Goal: Check status

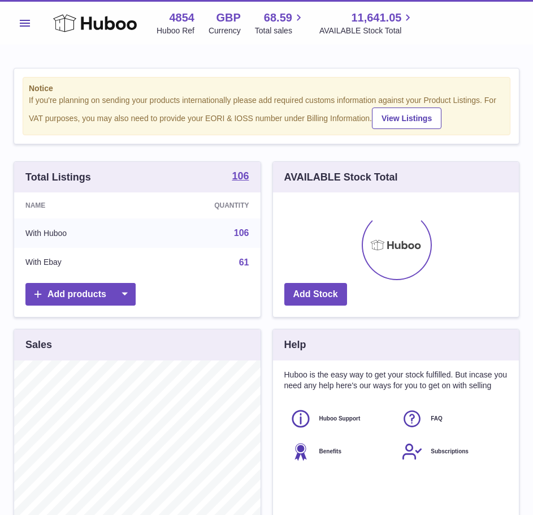
scroll to position [176, 246]
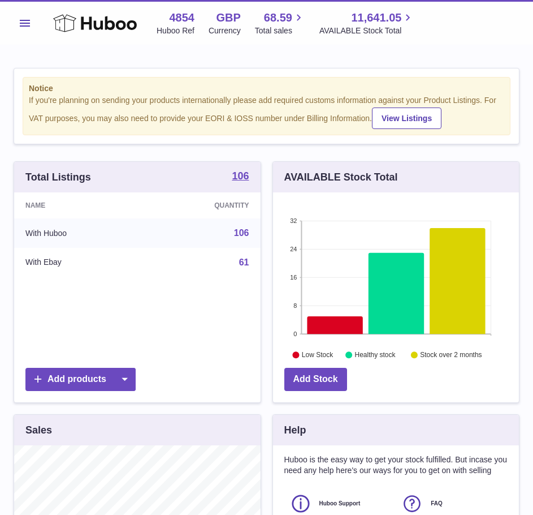
click at [18, 27] on button "Menu" at bounding box center [25, 23] width 23 height 23
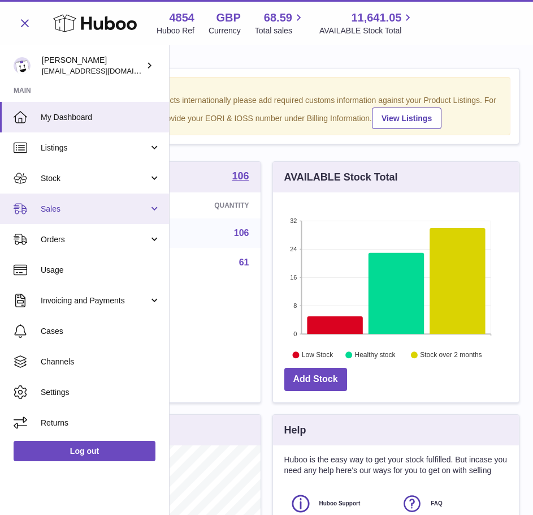
click at [70, 217] on link "Sales" at bounding box center [84, 208] width 169 height 31
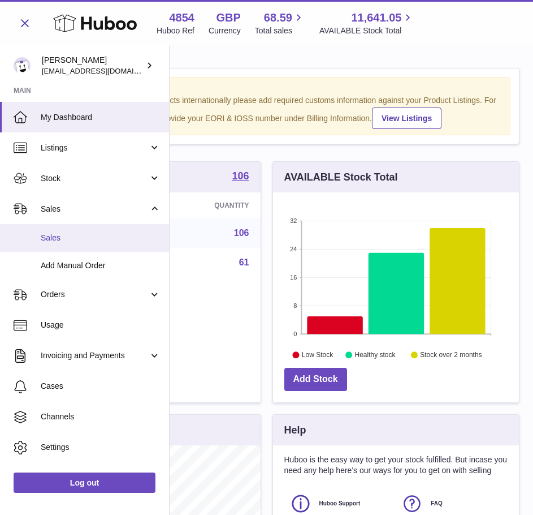
click at [69, 233] on span "Sales" at bounding box center [101, 238] width 120 height 11
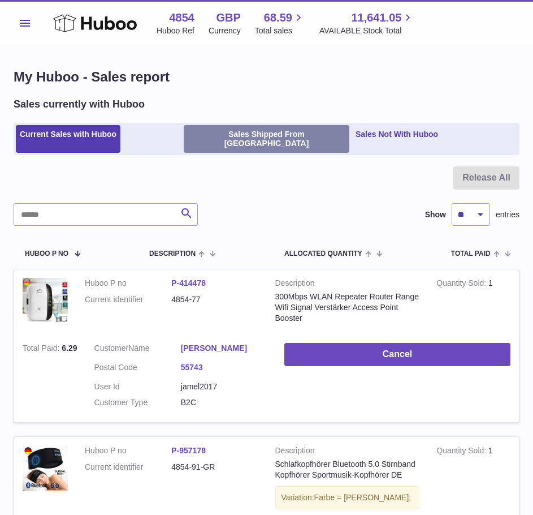
click at [235, 143] on link "Sales Shipped From [GEOGRAPHIC_DATA]" at bounding box center [267, 139] width 166 height 28
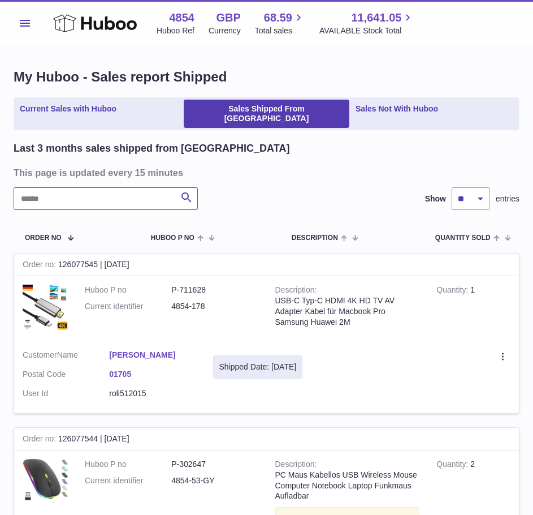
click at [142, 196] on input "text" at bounding box center [106, 198] width 184 height 23
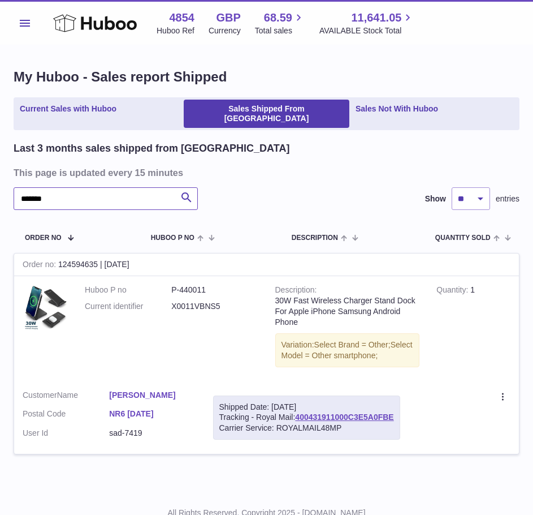
type input "*******"
drag, startPoint x: 304, startPoint y: 415, endPoint x: 412, endPoint y: 415, distance: 108.0
click at [409, 415] on td "Shipped Date: 14th Sep 2025 Tracking - Royal Mail: 400431911000C3E5A0FBE Carrie…" at bounding box center [307, 417] width 204 height 73
copy div "400431911000C3E5A0FBE"
click at [444, 399] on div "Create a ticket Duplicate Order" at bounding box center [463, 397] width 93 height 14
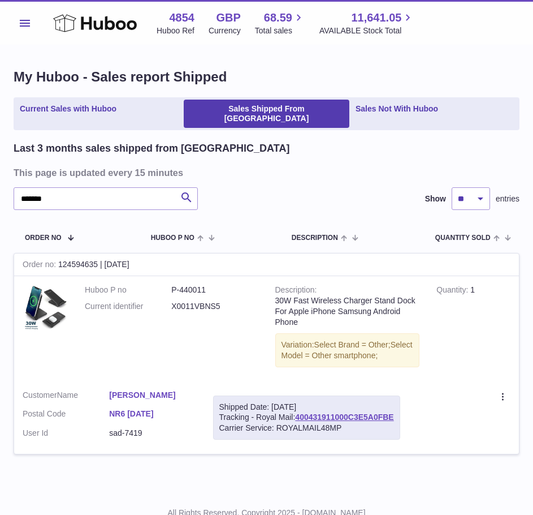
drag, startPoint x: 304, startPoint y: 419, endPoint x: 408, endPoint y: 416, distance: 104.1
click at [401, 416] on div "Shipped Date: 14th Sep 2025 Tracking - Royal Mail: 400431911000C3E5A0FBE Carrie…" at bounding box center [306, 417] width 187 height 45
copy link "400431911000C3E5A0FBE"
click at [375, 435] on div "Shipped Date: 14th Sep 2025 Tracking - Royal Mail: 400431911000C3E5A0FBE Carrie…" at bounding box center [306, 417] width 187 height 45
click at [317, 417] on link "400431911000C3E5A0FBE" at bounding box center [344, 416] width 98 height 9
